Goal: Information Seeking & Learning: Check status

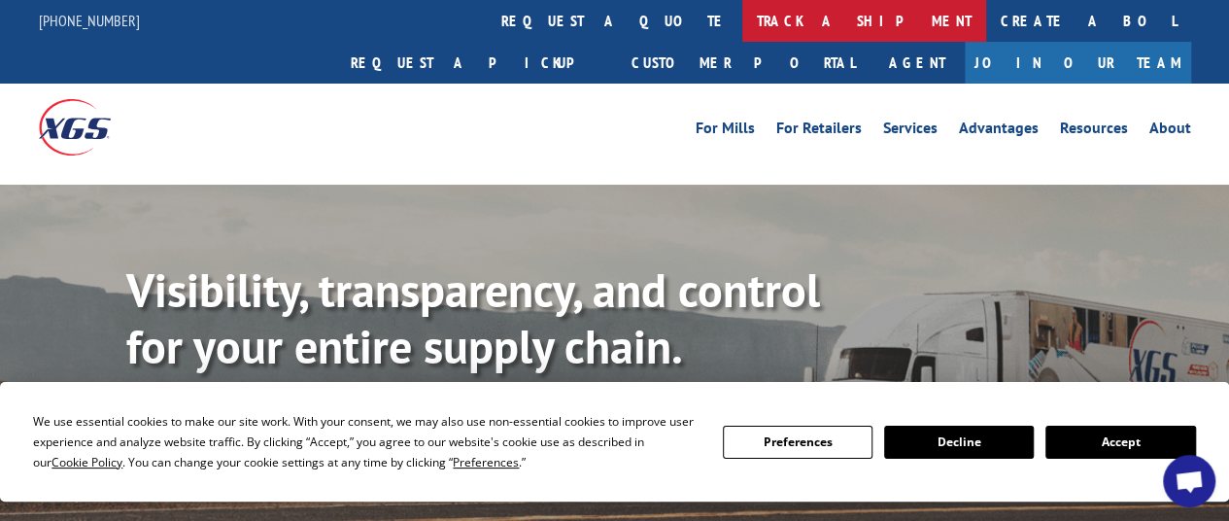
click at [742, 19] on link "track a shipment" at bounding box center [864, 21] width 244 height 42
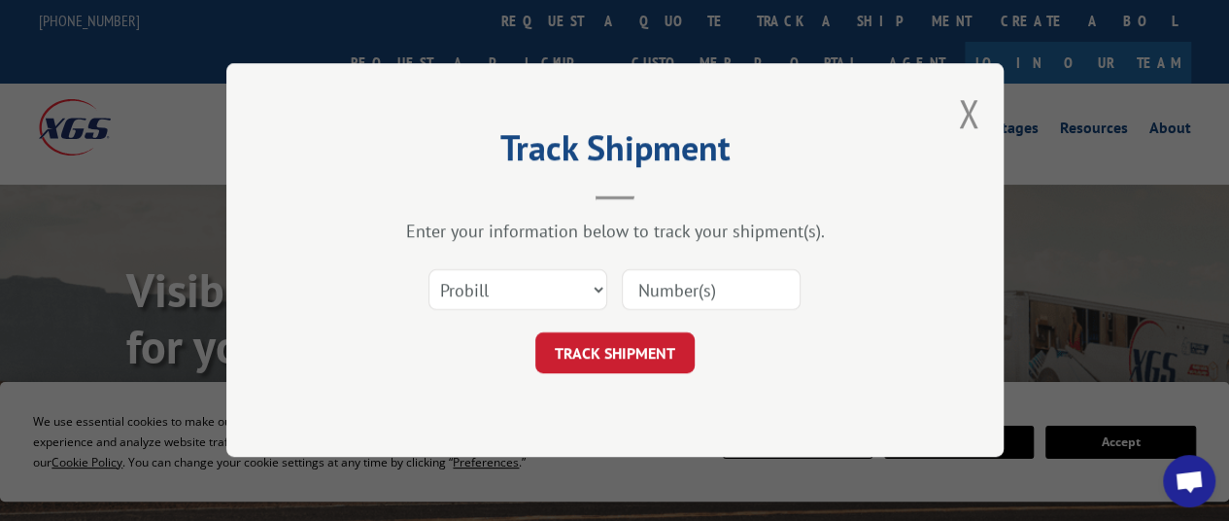
click at [661, 279] on input at bounding box center [711, 290] width 179 height 41
paste input "6511231"
type input "6511231"
click at [644, 351] on button "TRACK SHIPMENT" at bounding box center [614, 353] width 159 height 41
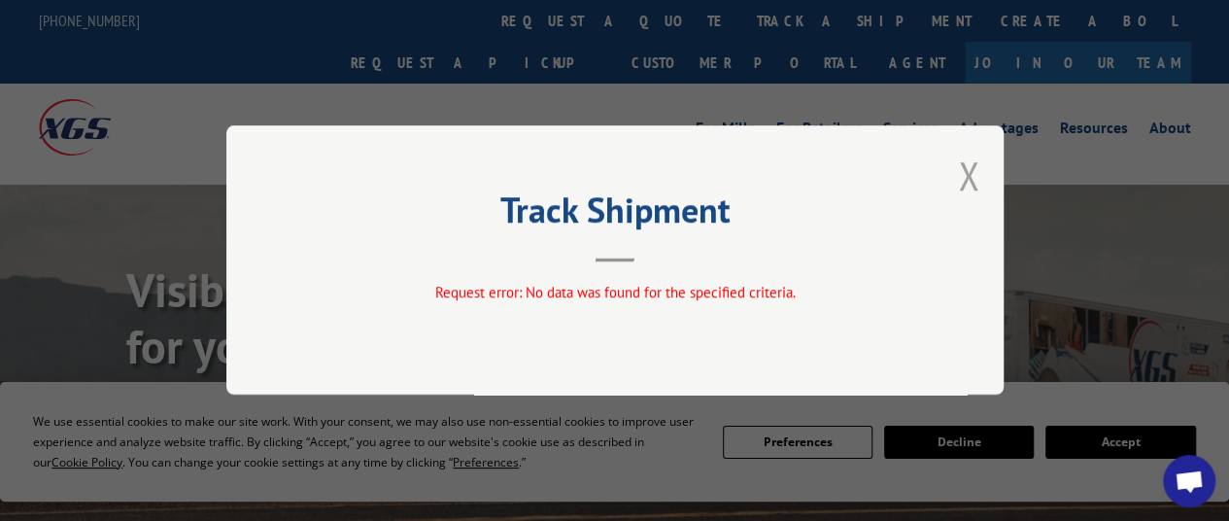
click at [958, 178] on button "Close modal" at bounding box center [968, 175] width 21 height 51
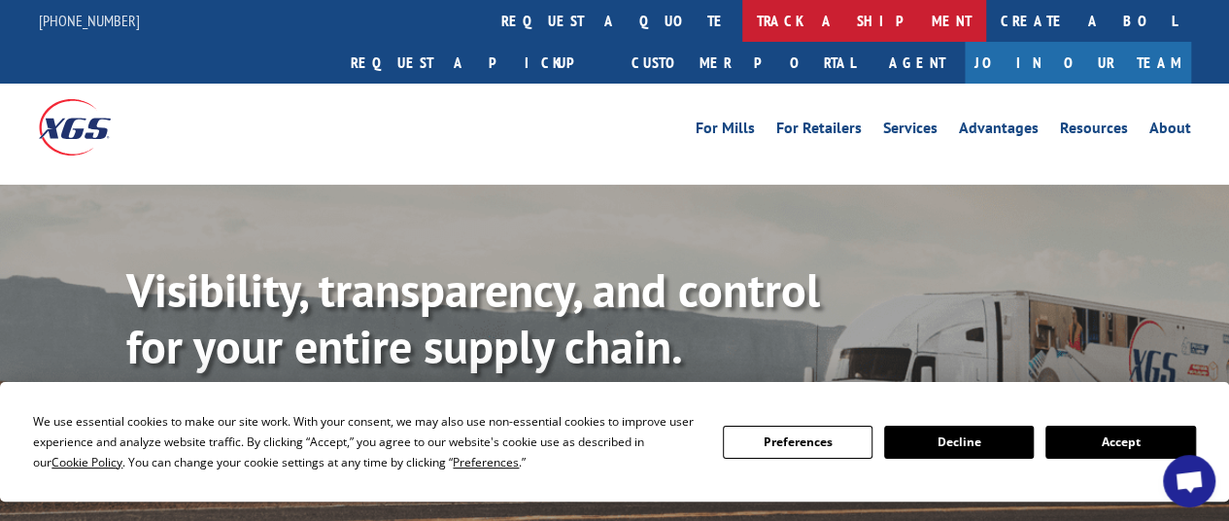
click at [742, 11] on link "track a shipment" at bounding box center [864, 21] width 244 height 42
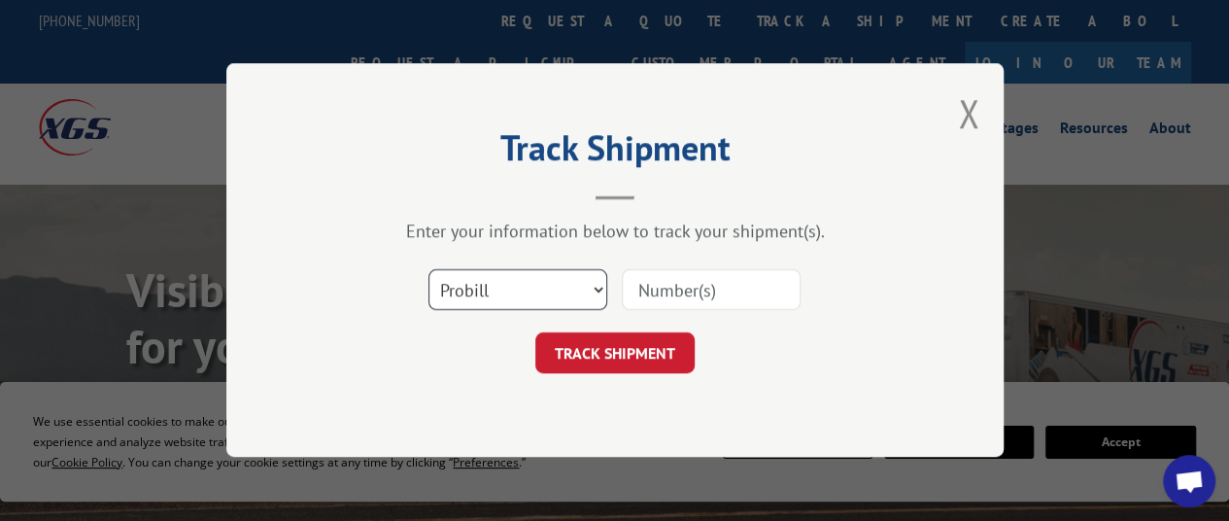
click at [544, 289] on select "Select category... Probill BOL PO" at bounding box center [517, 290] width 179 height 41
select select "bol"
click at [428, 270] on select "Select category... Probill BOL PO" at bounding box center [517, 290] width 179 height 41
click at [696, 298] on input at bounding box center [711, 290] width 179 height 41
paste input "6511231"
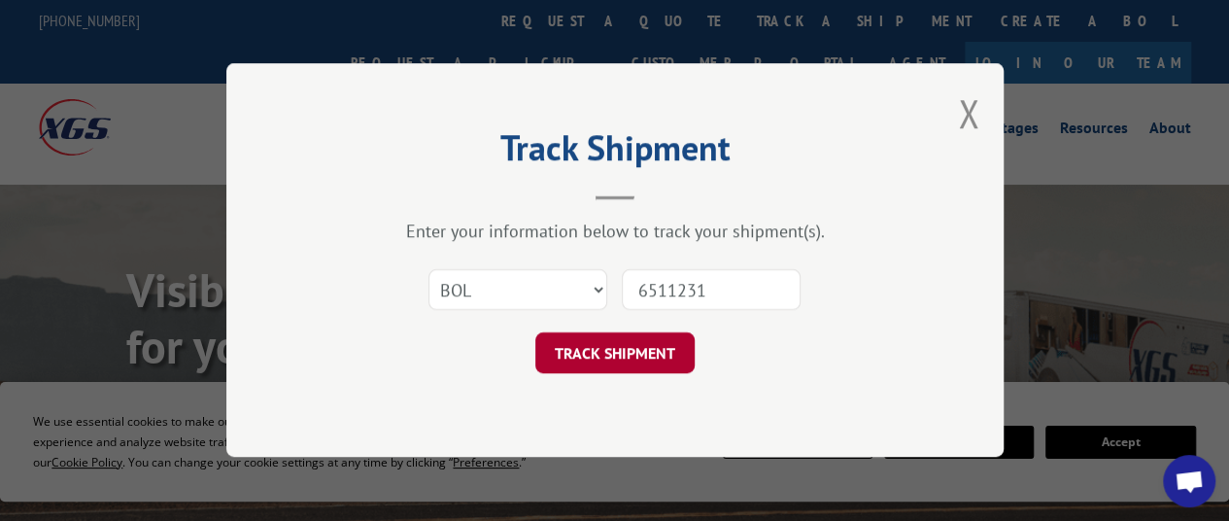
type input "6511231"
click at [640, 353] on button "TRACK SHIPMENT" at bounding box center [614, 353] width 159 height 41
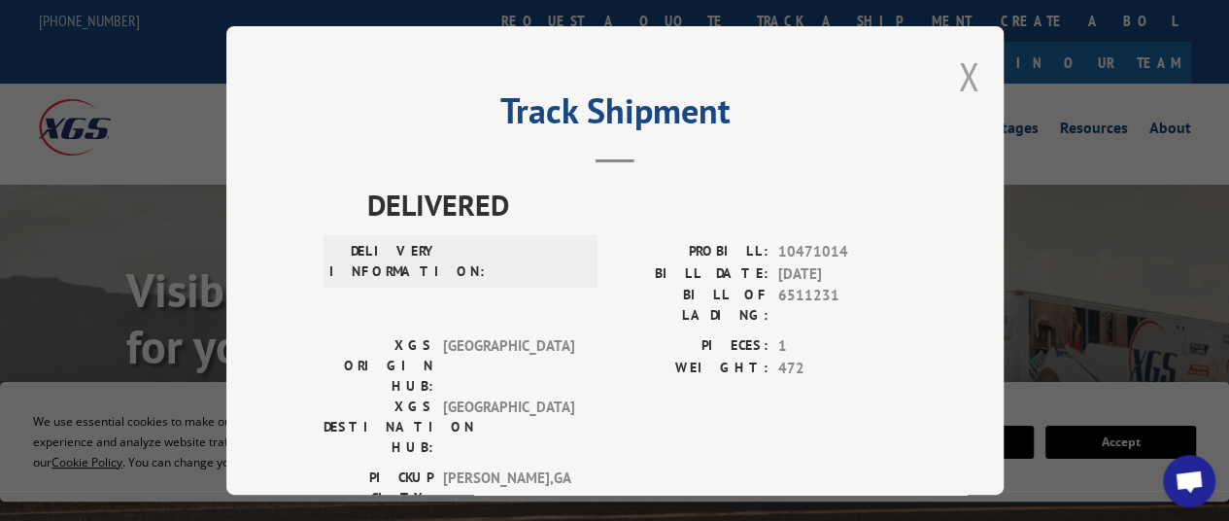
click at [963, 68] on button "Close modal" at bounding box center [968, 76] width 21 height 51
